Goal: Task Accomplishment & Management: Manage account settings

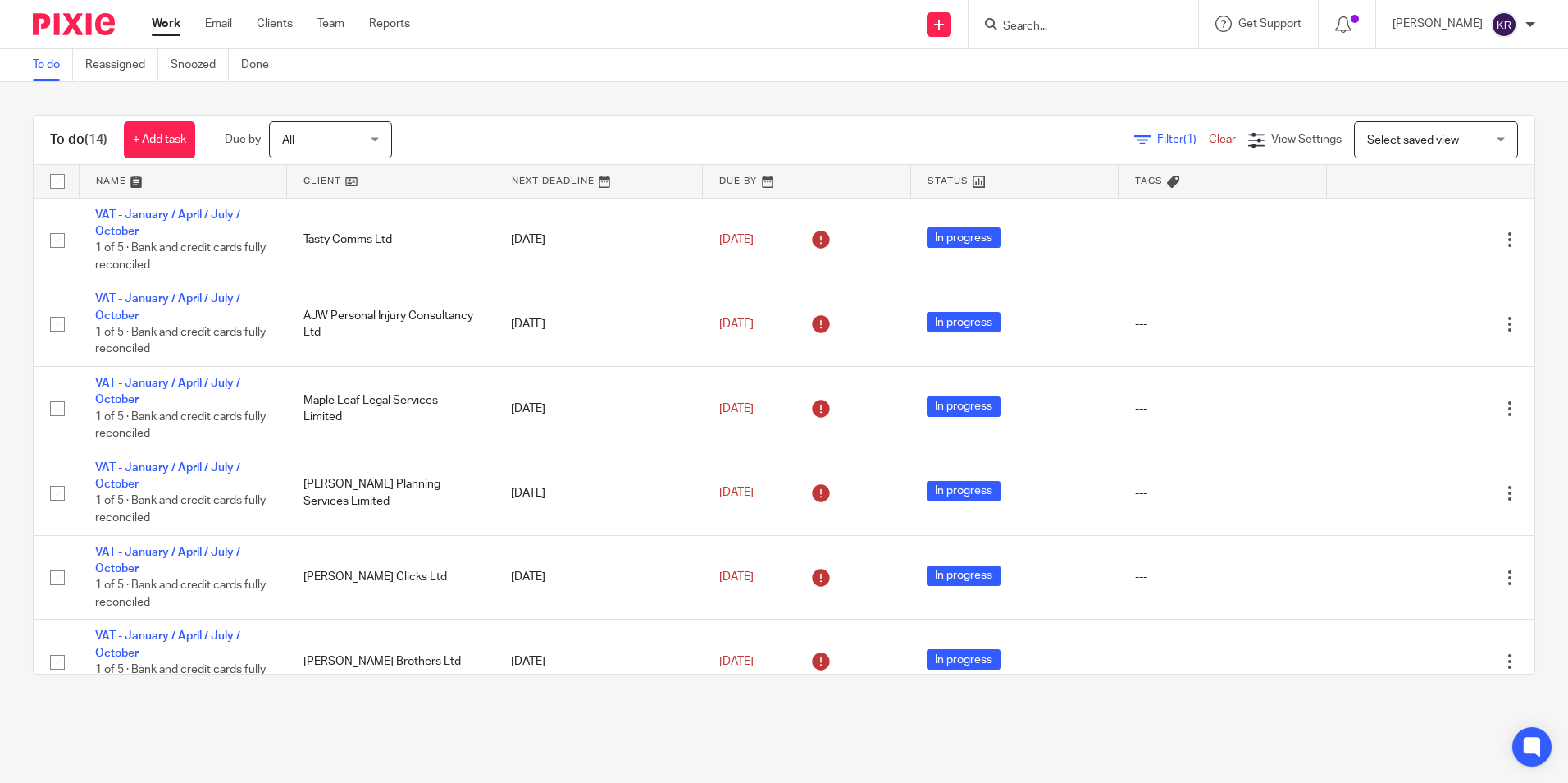
click at [383, 139] on div "All All" at bounding box center [330, 139] width 123 height 36
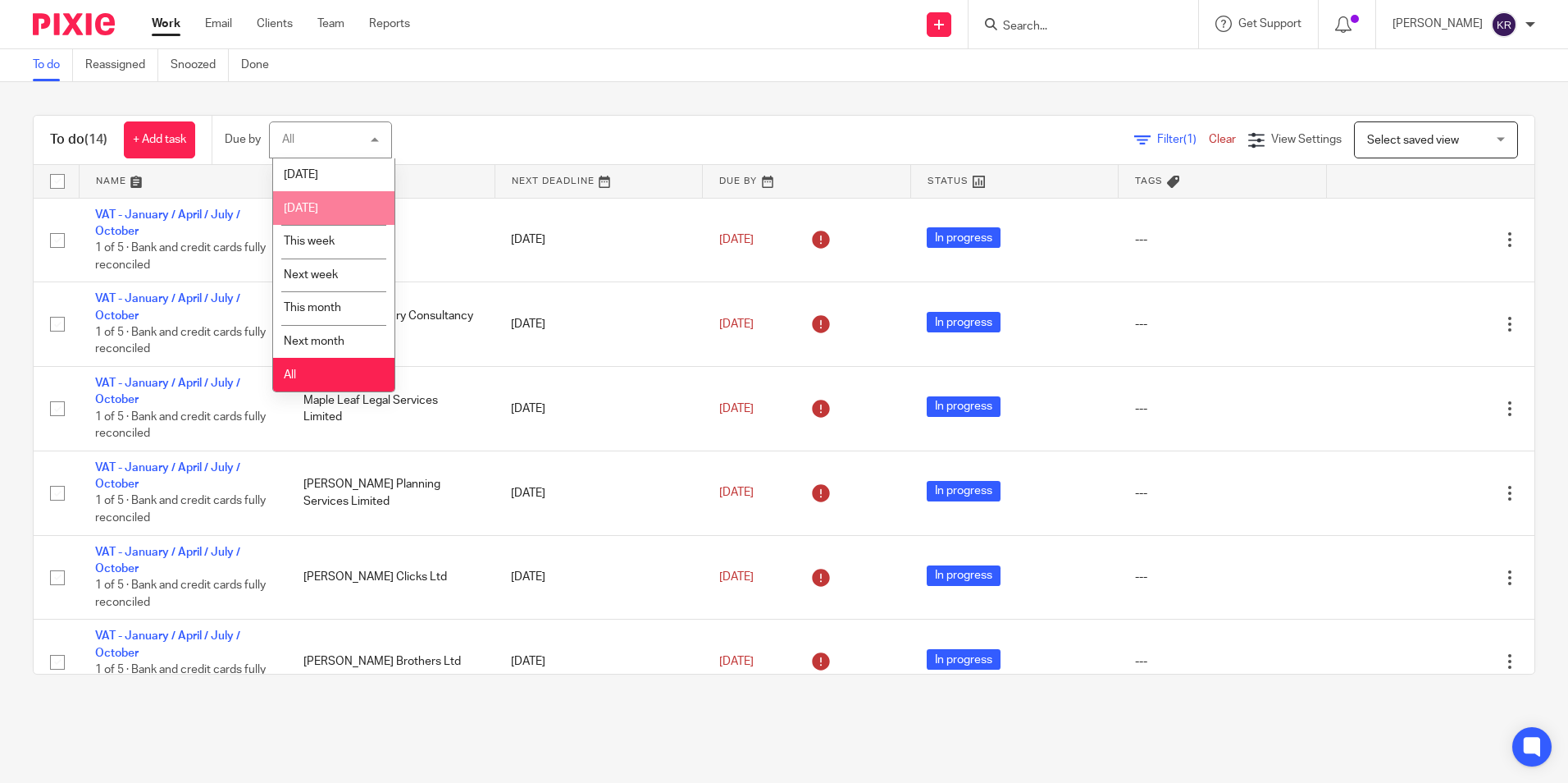
click at [359, 202] on li "[DATE]" at bounding box center [333, 208] width 121 height 34
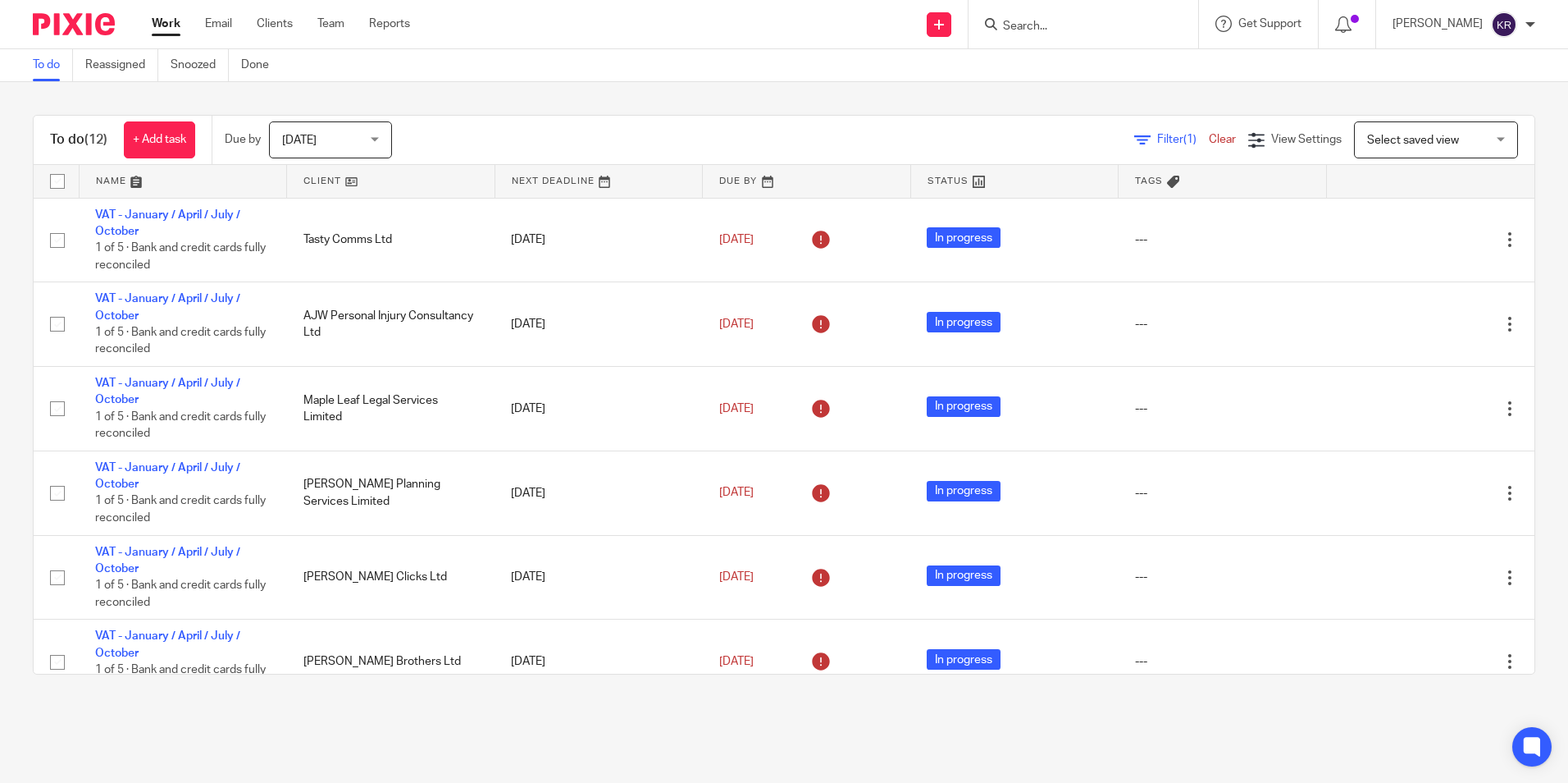
click at [378, 139] on div "Tomorrow Tomorrow" at bounding box center [330, 139] width 123 height 36
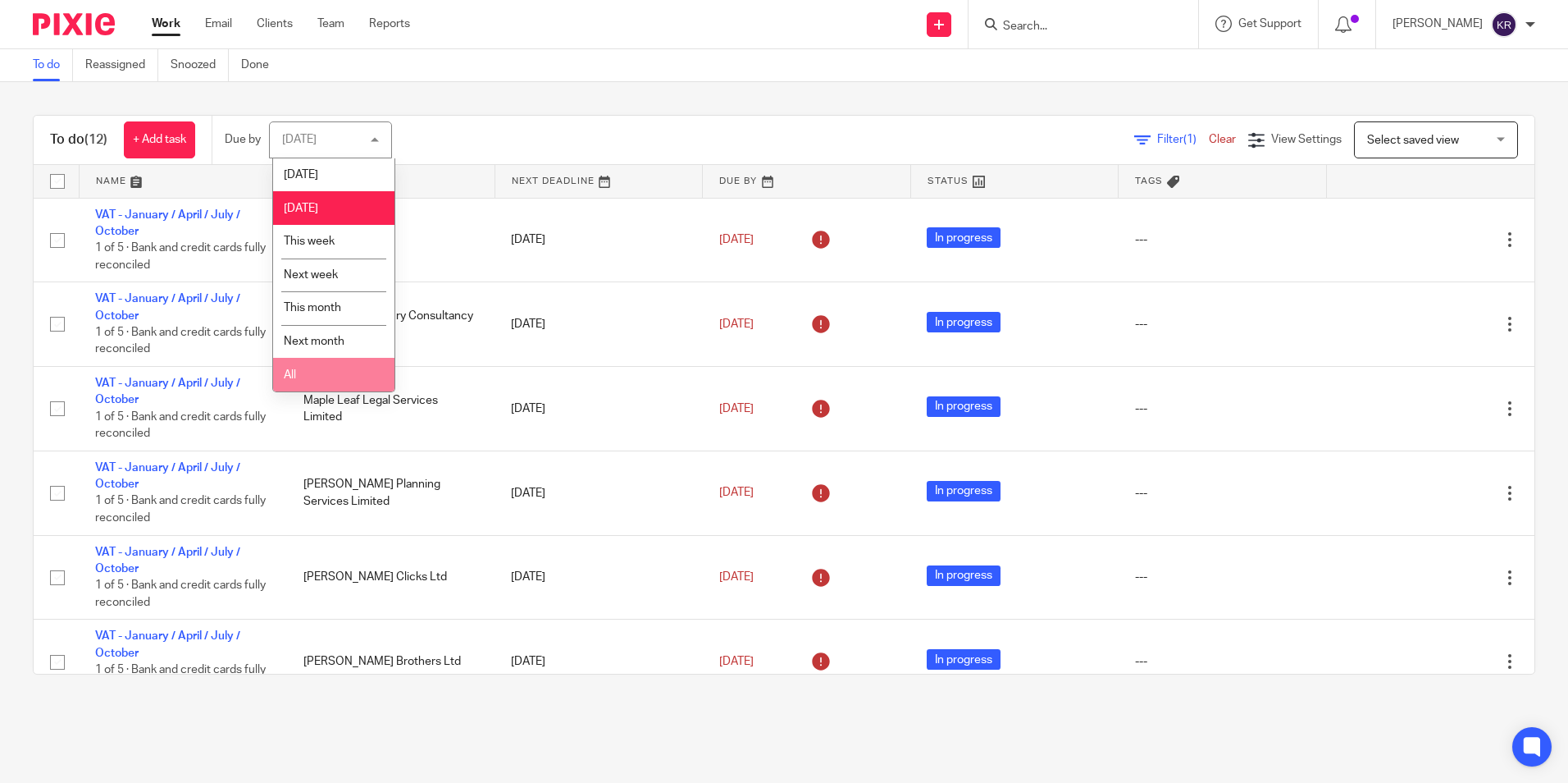
click at [353, 379] on li "All" at bounding box center [333, 375] width 121 height 34
